Goal: Communication & Community: Share content

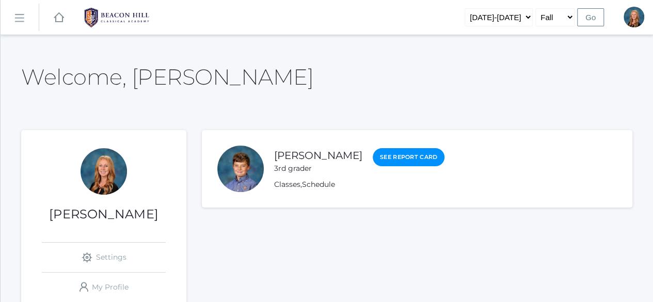
click at [15, 19] on rect at bounding box center [19, 18] width 17 height 17
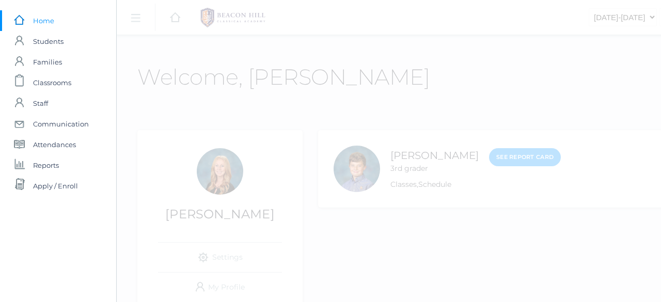
click at [68, 122] on span "Communication" at bounding box center [61, 124] width 56 height 21
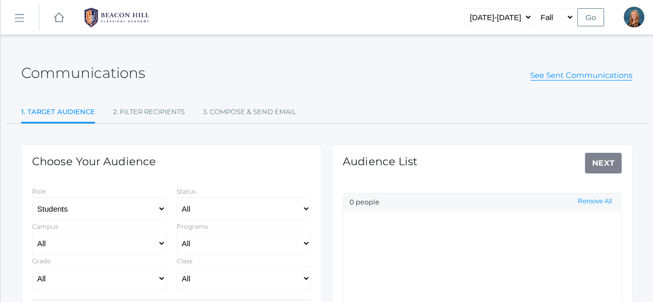
select select "Enrolled"
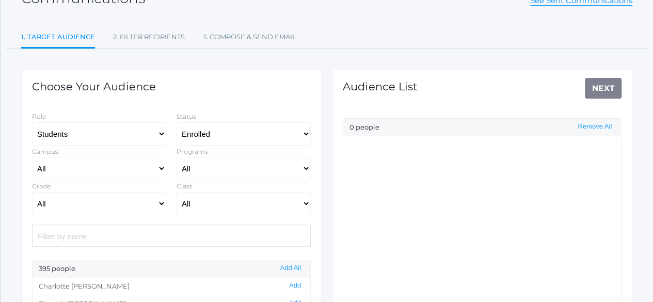
scroll to position [81, 0]
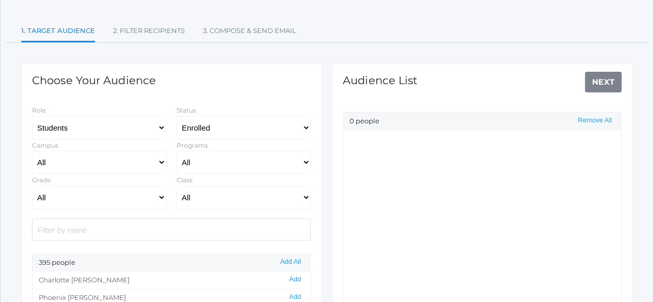
click at [129, 235] on input "search" at bounding box center [171, 229] width 279 height 22
click at [288, 281] on button "Add" at bounding box center [295, 279] width 18 height 9
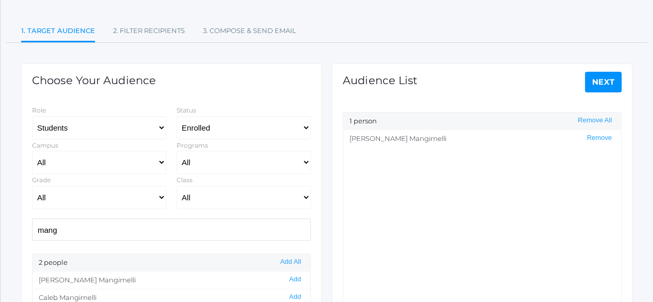
click at [49, 227] on input "mang" at bounding box center [171, 229] width 279 height 22
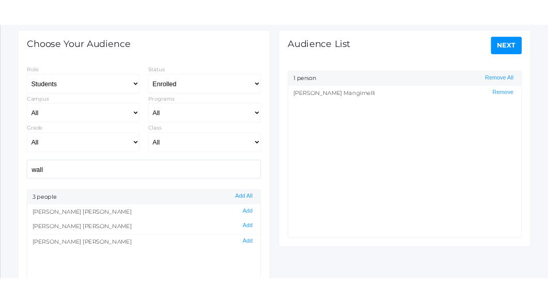
scroll to position [139, 0]
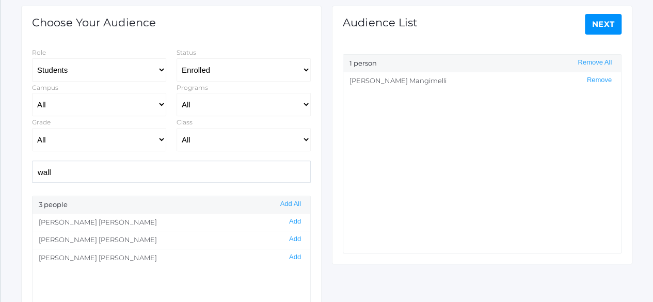
click at [291, 255] on button "Add" at bounding box center [295, 257] width 18 height 9
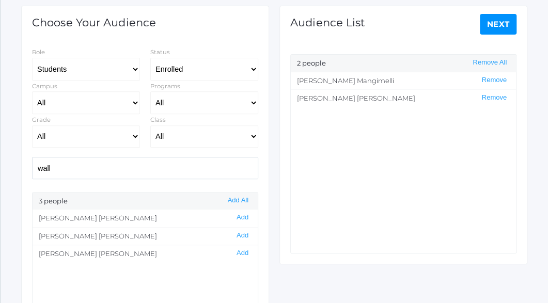
click at [43, 164] on input "wall" at bounding box center [145, 168] width 226 height 22
click at [233, 234] on button "Add" at bounding box center [242, 235] width 18 height 9
click at [46, 166] on input "cush" at bounding box center [145, 168] width 226 height 22
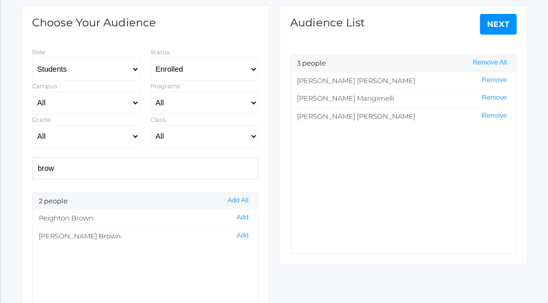
click at [233, 214] on button "Add" at bounding box center [242, 217] width 18 height 9
click at [43, 169] on input "brow" at bounding box center [145, 168] width 226 height 22
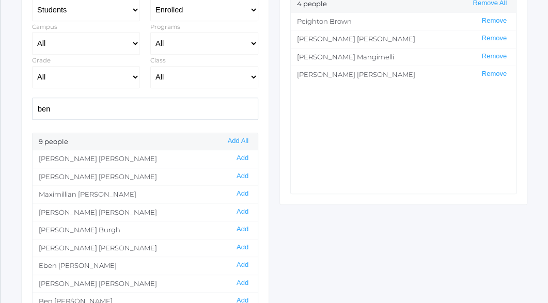
scroll to position [199, 0]
drag, startPoint x: 161, startPoint y: 223, endPoint x: 163, endPoint y: 232, distance: 9.0
click at [163, 232] on li "[PERSON_NAME] Add" at bounding box center [145, 229] width 225 height 18
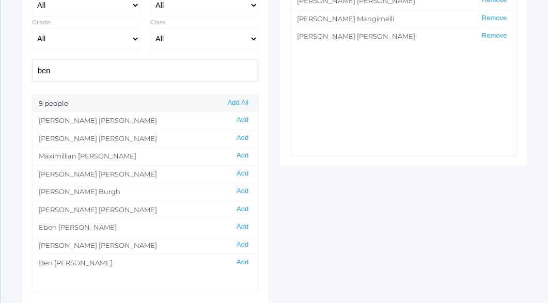
scroll to position [244, 0]
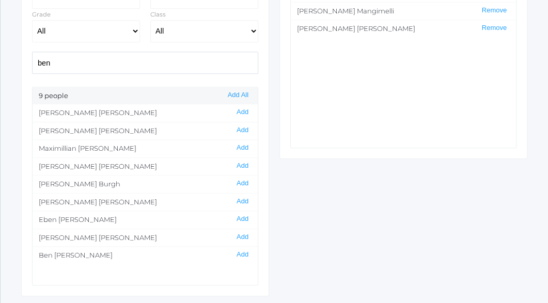
click at [233, 233] on button "Add" at bounding box center [242, 237] width 18 height 9
click at [40, 62] on input "ben" at bounding box center [145, 63] width 226 height 22
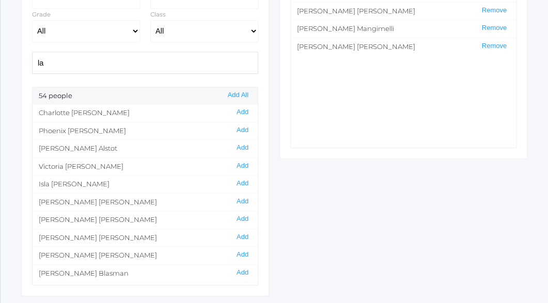
type input "l"
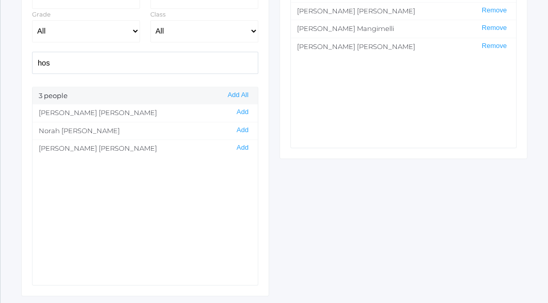
click at [233, 110] on button "Add" at bounding box center [242, 112] width 18 height 9
click at [39, 62] on input "hos" at bounding box center [145, 63] width 226 height 22
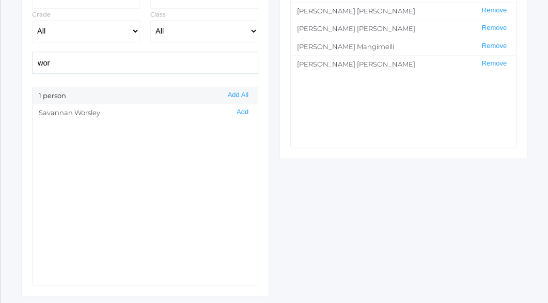
type input "wor"
click at [233, 113] on button "Add" at bounding box center [242, 112] width 18 height 9
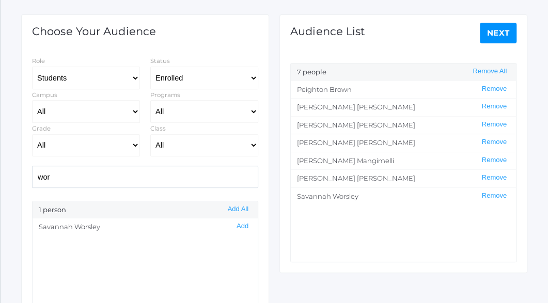
scroll to position [130, 0]
click at [493, 36] on link "Next" at bounding box center [497, 33] width 37 height 21
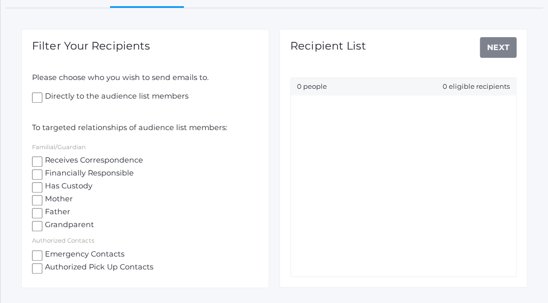
scroll to position [116, 0]
click at [33, 159] on input "Receives Correspondence" at bounding box center [37, 161] width 10 height 10
checkbox input "true"
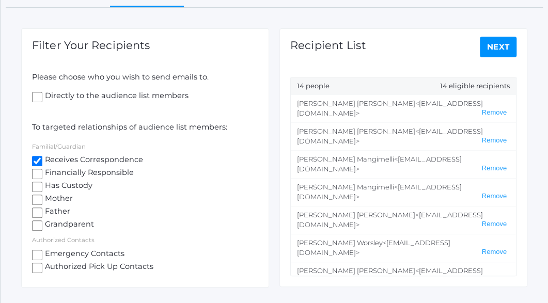
click at [498, 45] on link "Next" at bounding box center [497, 47] width 37 height 21
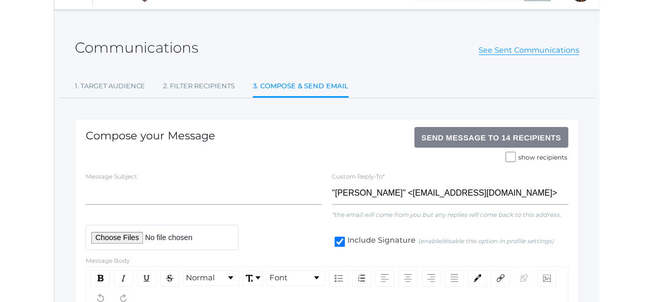
scroll to position [26, 0]
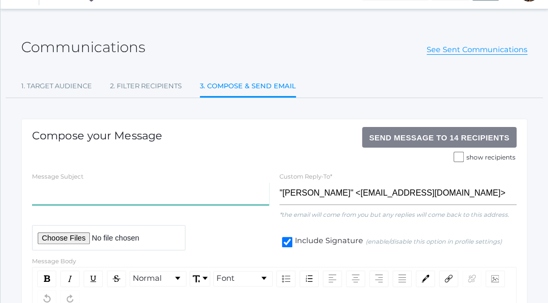
click at [84, 197] on input "text" at bounding box center [150, 193] width 237 height 23
type input "[PERSON_NAME] Registration Incomplete"
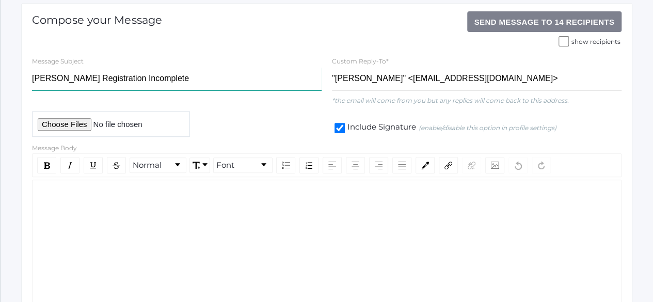
scroll to position [142, 0]
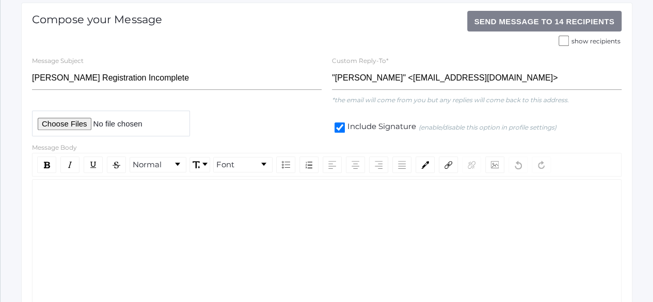
click at [92, 200] on div "rdw-wrapper" at bounding box center [326, 250] width 589 height 142
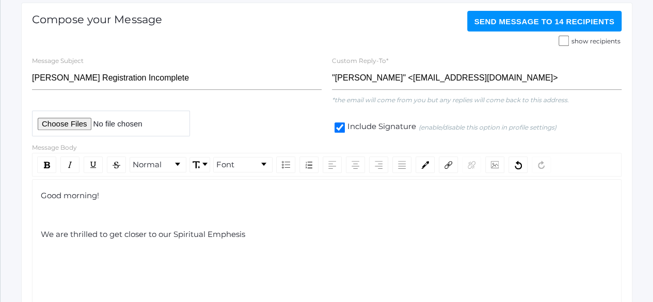
click at [234, 235] on span "We are thrilled to get closer to our Spiritual Emphesis" at bounding box center [143, 234] width 204 height 10
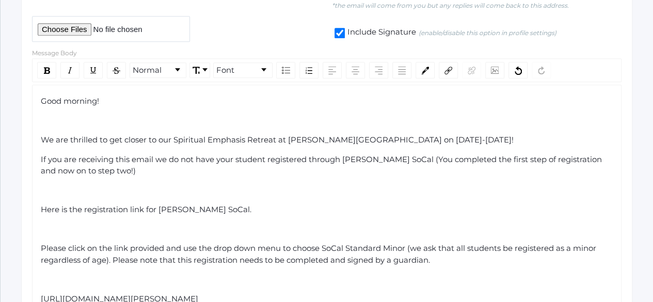
scroll to position [237, 0]
click at [392, 155] on span "If you are receiving this email we do not have your student registered through …" at bounding box center [322, 164] width 563 height 22
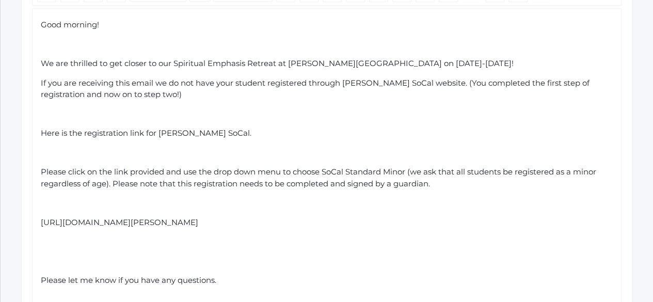
scroll to position [317, 0]
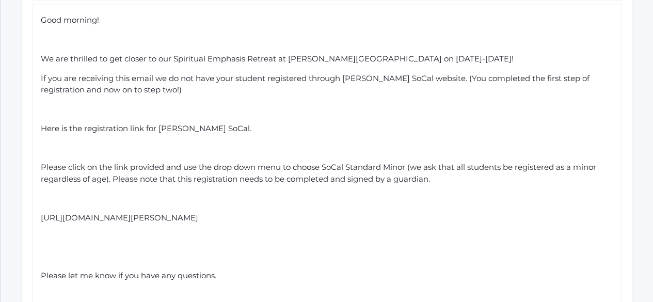
drag, startPoint x: 277, startPoint y: 215, endPoint x: 31, endPoint y: 204, distance: 245.4
click at [32, 204] on div "Good morning! We are thrilled to get closer to our Spiritual Emphasis Retreat a…" at bounding box center [326, 168] width 589 height 328
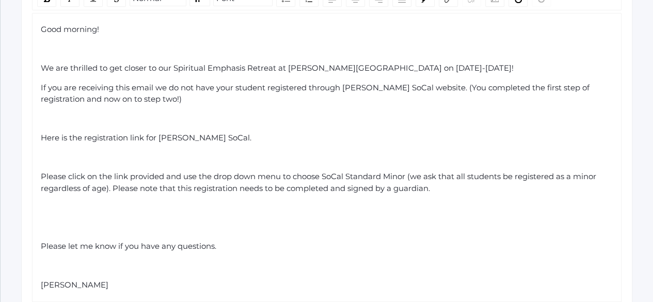
scroll to position [307, 0]
drag, startPoint x: 206, startPoint y: 138, endPoint x: 159, endPoint y: 136, distance: 47.5
click at [159, 136] on span "Here is the registration link for [PERSON_NAME] SoCal." at bounding box center [146, 139] width 211 height 10
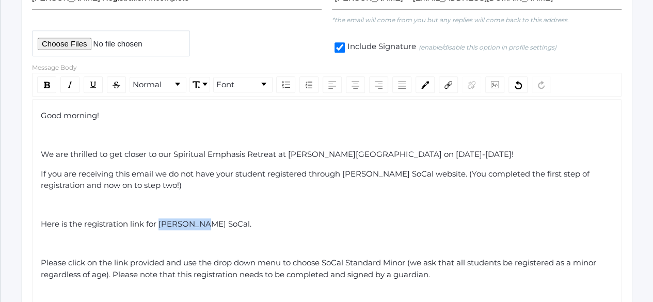
scroll to position [221, 0]
click at [444, 84] on img "rdw-link-control" at bounding box center [448, 86] width 8 height 8
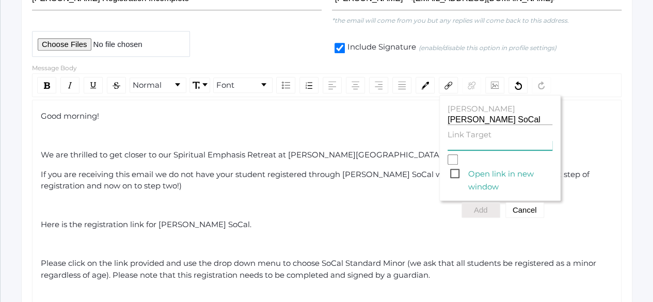
click at [455, 143] on input "Link Target" at bounding box center [499, 145] width 105 height 10
paste input "[URL][DOMAIN_NAME][PERSON_NAME]"
type input "[URL][DOMAIN_NAME][PERSON_NAME]"
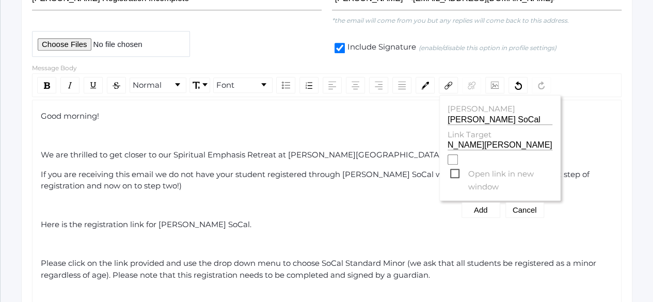
scroll to position [0, 0]
click at [447, 163] on input "Open link in new window" at bounding box center [452, 159] width 10 height 10
checkbox input "true"
click at [472, 211] on button "Add" at bounding box center [480, 209] width 39 height 15
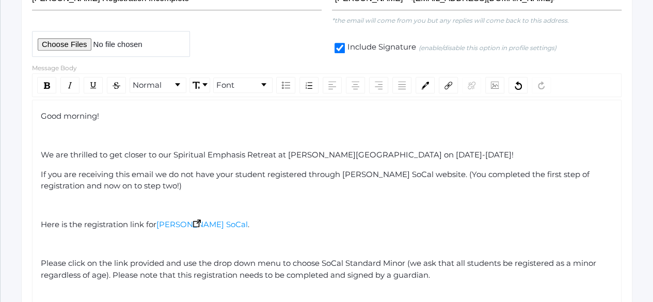
click at [175, 221] on span "[PERSON_NAME] SoCal" at bounding box center [201, 224] width 91 height 10
click at [193, 220] on img "rdw-editor" at bounding box center [197, 223] width 8 height 8
click at [274, 226] on div "Here is the registration link for [PERSON_NAME] SoCal ." at bounding box center [327, 225] width 572 height 12
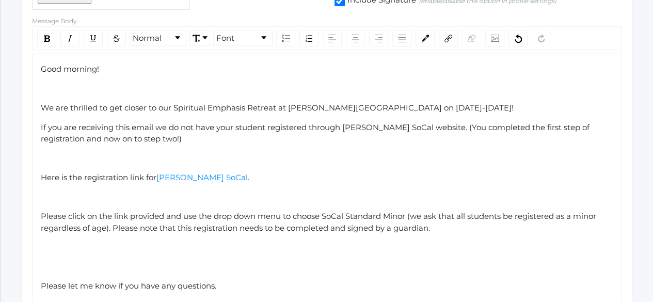
scroll to position [269, 0]
click at [114, 248] on div "rdw-editor" at bounding box center [327, 247] width 572 height 12
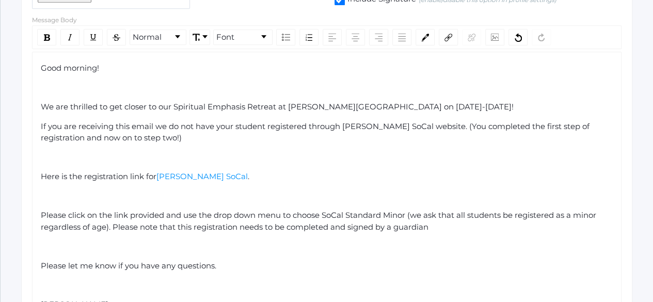
scroll to position [234, 0]
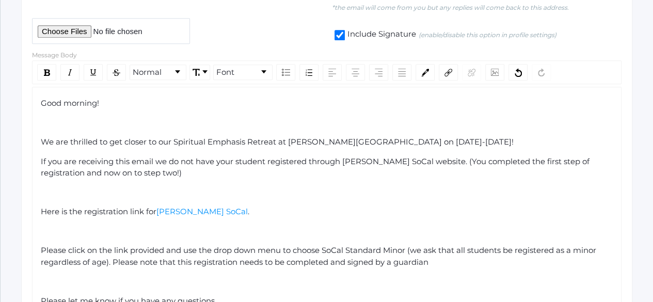
click at [515, 71] on img "rdw-history-control" at bounding box center [518, 72] width 7 height 9
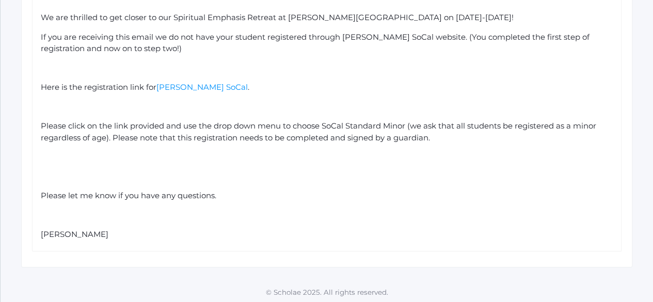
click at [41, 177] on div "rdw-editor" at bounding box center [327, 177] width 572 height 12
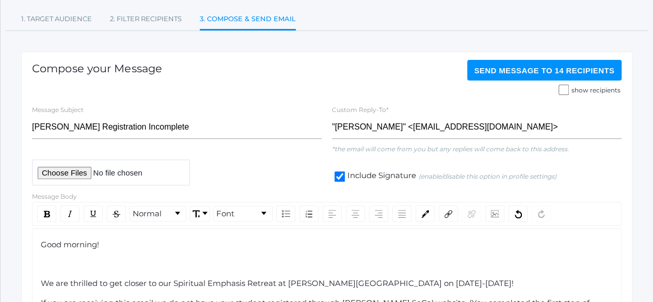
scroll to position [89, 0]
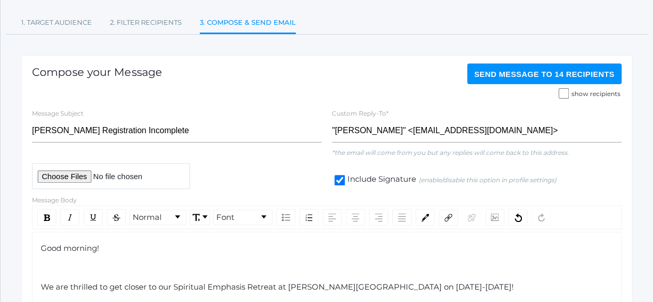
click at [557, 72] on span "Send Message to 14 recipients" at bounding box center [544, 74] width 140 height 9
